Goal: Navigation & Orientation: Go to known website

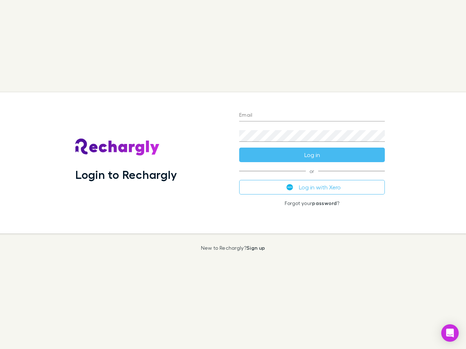
click at [233, 175] on div "Login to Rechargly" at bounding box center [152, 162] width 164 height 141
click at [312, 116] on input "Email" at bounding box center [312, 116] width 146 height 12
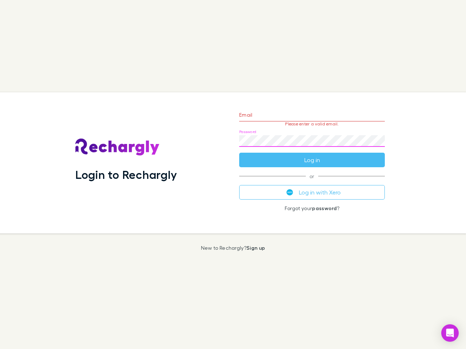
click at [312, 155] on form "Email Please enter a valid email. Password Log in" at bounding box center [312, 135] width 146 height 63
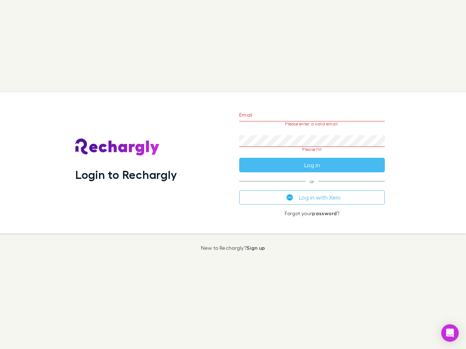
click at [312, 187] on div "Email Please enter a valid email. Password Please fill Log in or Log in with Xe…" at bounding box center [311, 162] width 157 height 141
click at [450, 333] on icon "Open Intercom Messenger" at bounding box center [450, 333] width 8 height 9
